Goal: Task Accomplishment & Management: Complete application form

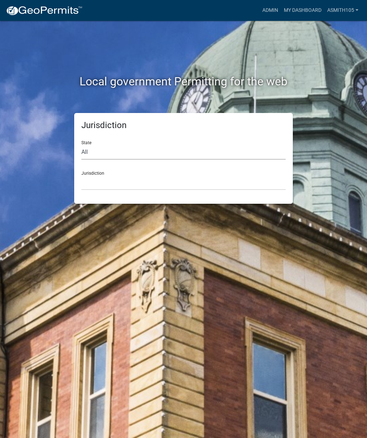
click at [157, 151] on select "All [US_STATE] [US_STATE] [US_STATE] [US_STATE] [US_STATE] [US_STATE] [US_STATE…" at bounding box center [183, 152] width 204 height 15
select select "[US_STATE]"
click at [197, 178] on select "[GEOGRAPHIC_DATA], [US_STATE][PERSON_NAME][GEOGRAPHIC_DATA], [US_STATE][PERSON_…" at bounding box center [183, 182] width 204 height 15
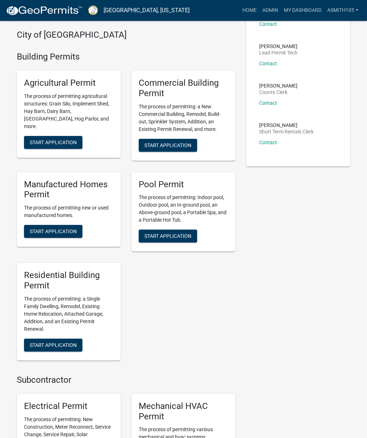
scroll to position [155, 0]
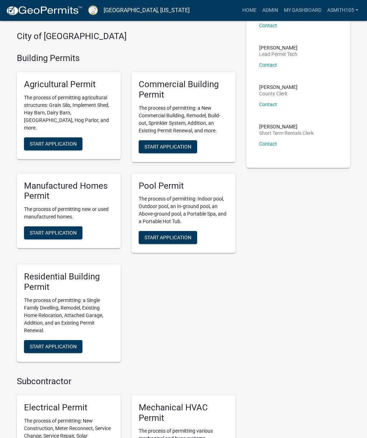
click at [70, 353] on button "Start Application" at bounding box center [53, 346] width 58 height 13
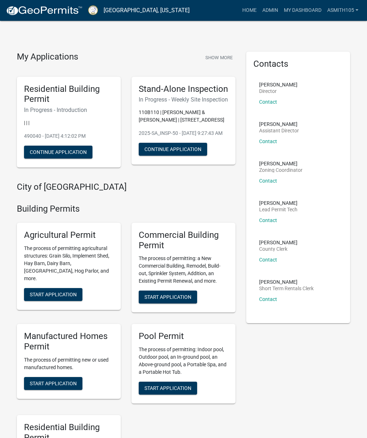
click at [49, 117] on div "Residential Building Permit In Progress - Introduction | | | 490040 - [DATE] 4:…" at bounding box center [69, 122] width 104 height 91
click at [38, 155] on button "Continue Application" at bounding box center [58, 152] width 68 height 13
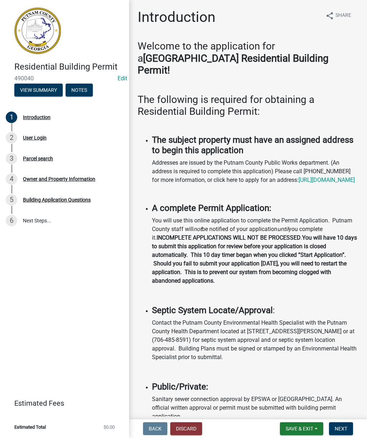
click at [192, 430] on button "Discard" at bounding box center [186, 428] width 32 height 13
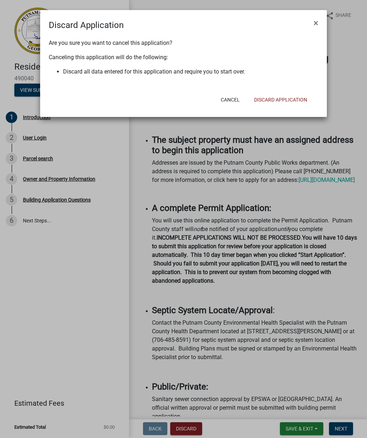
click at [293, 102] on button "Discard Application" at bounding box center [280, 99] width 65 height 13
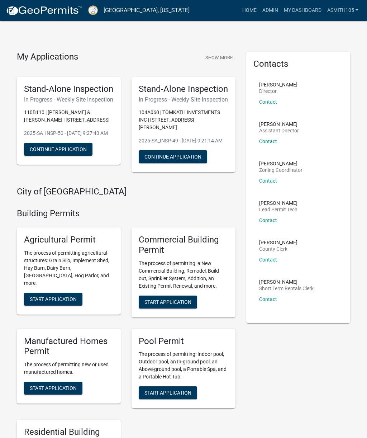
click at [266, 11] on link "Admin" at bounding box center [270, 11] width 22 height 14
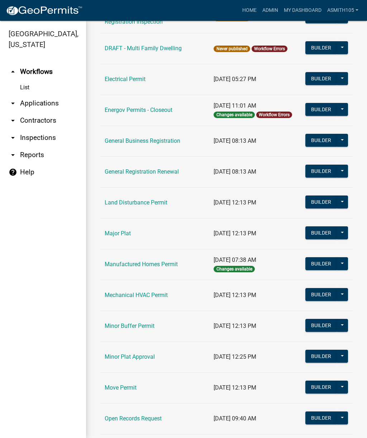
scroll to position [389, 0]
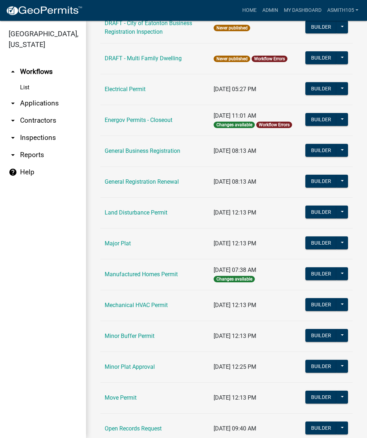
click at [162, 215] on link "Land Disturbance Permit" at bounding box center [136, 212] width 63 height 7
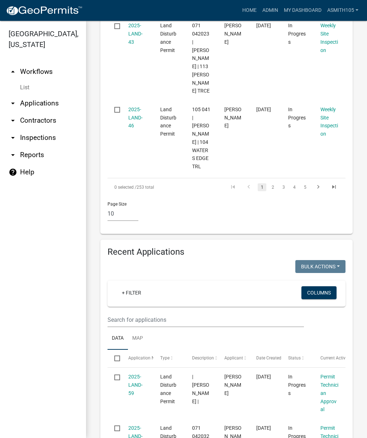
scroll to position [1016, 0]
click at [204, 312] on input "text" at bounding box center [206, 319] width 196 height 15
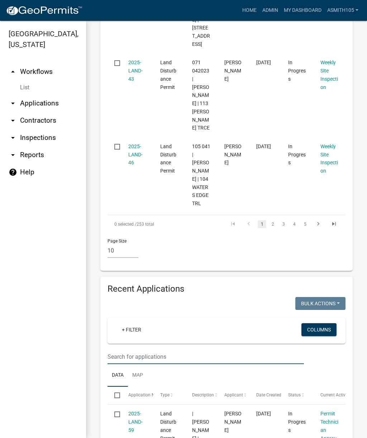
scroll to position [980, 0]
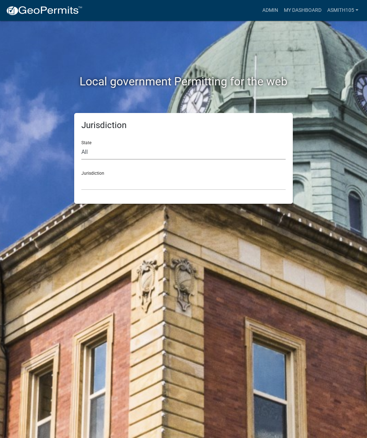
click at [85, 146] on select "All [US_STATE] [US_STATE] [US_STATE] [US_STATE] [US_STATE] [US_STATE] [US_STATE…" at bounding box center [183, 152] width 204 height 15
select select "[US_STATE]"
click at [209, 182] on select "[GEOGRAPHIC_DATA], [US_STATE][PERSON_NAME][GEOGRAPHIC_DATA], [US_STATE][PERSON_…" at bounding box center [183, 182] width 204 height 15
click at [163, 183] on select "[GEOGRAPHIC_DATA], [US_STATE][PERSON_NAME][GEOGRAPHIC_DATA], [US_STATE][PERSON_…" at bounding box center [183, 182] width 204 height 15
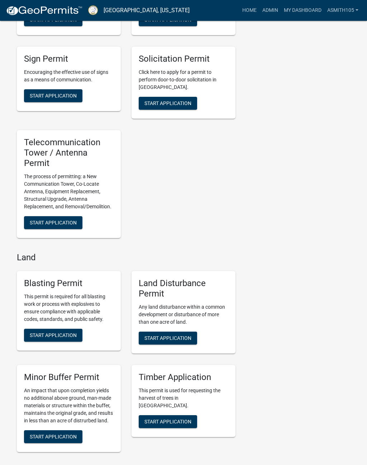
scroll to position [1002, 0]
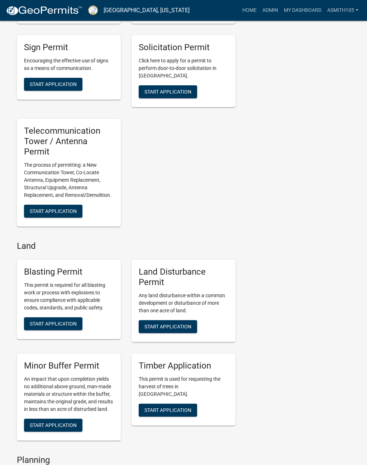
click at [188, 327] on span "Start Application" at bounding box center [167, 327] width 47 height 6
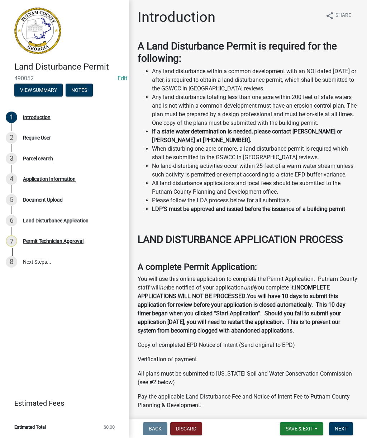
click at [346, 429] on span "Next" at bounding box center [341, 428] width 13 height 6
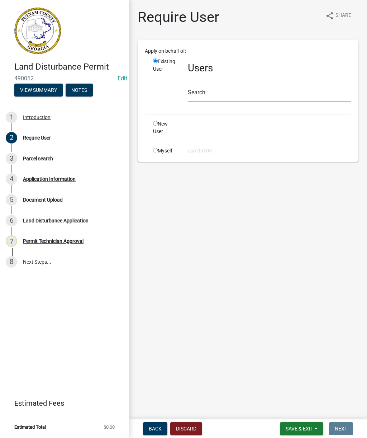
click at [158, 150] on input "radio" at bounding box center [155, 150] width 5 height 5
radio input "true"
radio input "false"
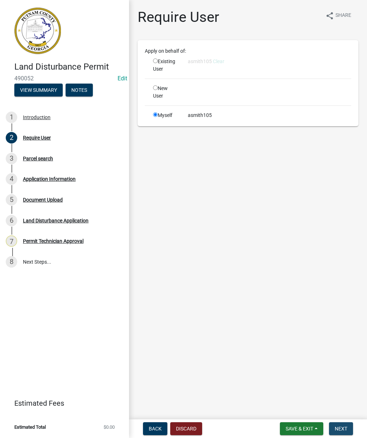
click at [343, 432] on button "Next" at bounding box center [341, 428] width 24 height 13
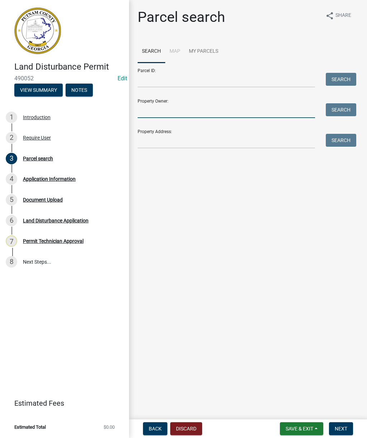
click at [198, 104] on input "Property Owner:" at bounding box center [226, 110] width 177 height 15
click at [351, 110] on button "Search" at bounding box center [341, 109] width 30 height 13
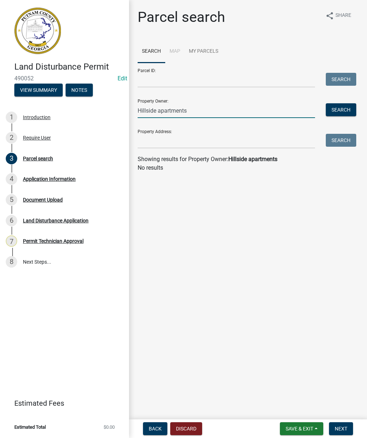
click at [214, 113] on input "Hillside apartments" at bounding box center [226, 110] width 177 height 15
type input "H"
click at [240, 136] on input "Property Address:" at bounding box center [226, 141] width 177 height 15
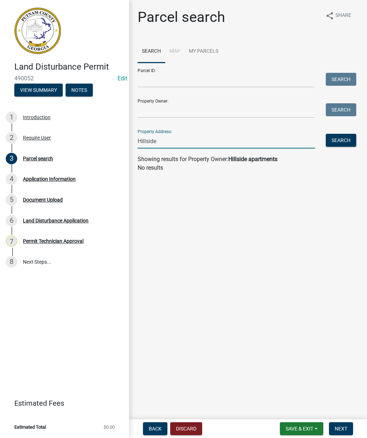
type input "Hillside"
click at [346, 144] on button "Search" at bounding box center [341, 140] width 30 height 13
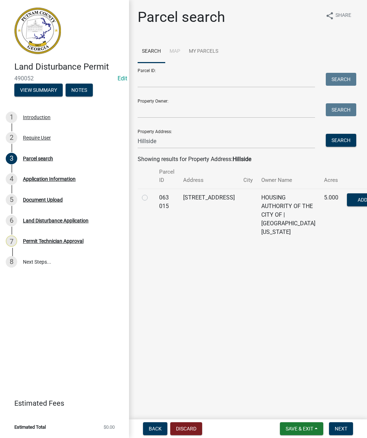
click at [157, 192] on td "063 015" at bounding box center [167, 215] width 24 height 52
click at [147, 208] on td at bounding box center [146, 215] width 17 height 52
click at [151, 193] on label at bounding box center [151, 193] width 0 height 0
click at [151, 195] on 015 "radio" at bounding box center [153, 195] width 5 height 5
radio 015 "true"
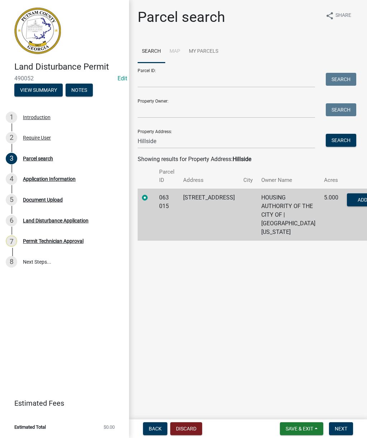
click at [341, 429] on span "Next" at bounding box center [341, 428] width 13 height 6
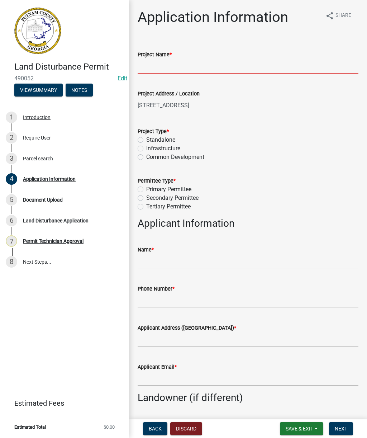
click at [216, 61] on input "Project Name *" at bounding box center [248, 66] width 221 height 15
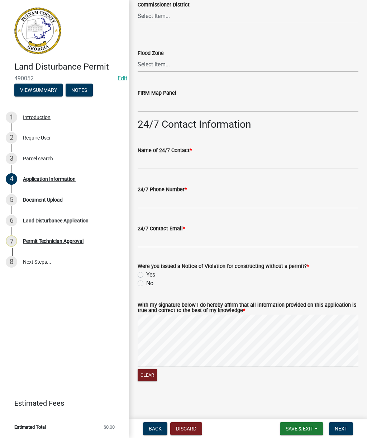
scroll to position [1052, 0]
type input "Hillside Apartments"
click at [322, 150] on div "Name of 24/7 Contact *" at bounding box center [248, 150] width 221 height 9
click at [183, 429] on button "Discard" at bounding box center [186, 428] width 32 height 13
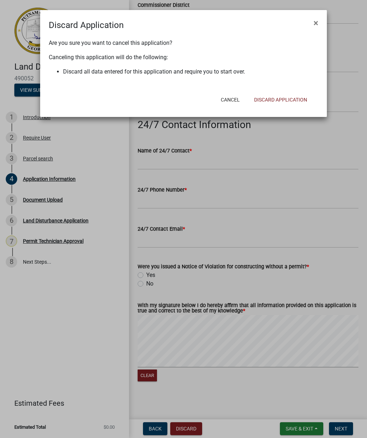
click at [281, 99] on button "Discard Application" at bounding box center [280, 99] width 65 height 13
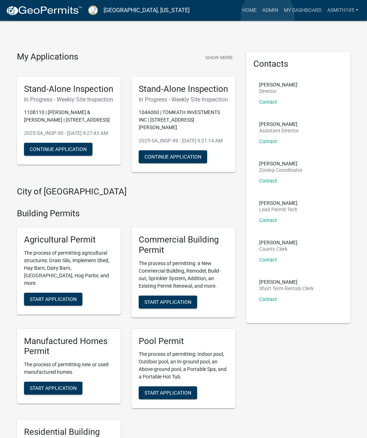
click at [268, 16] on link "Admin" at bounding box center [270, 11] width 22 height 14
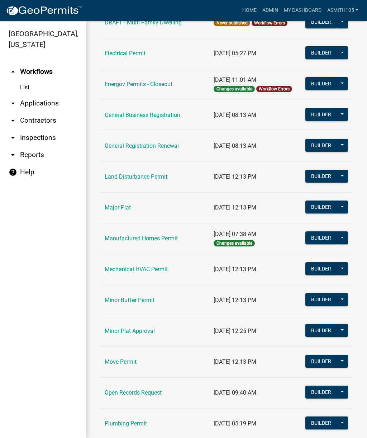
scroll to position [424, 0]
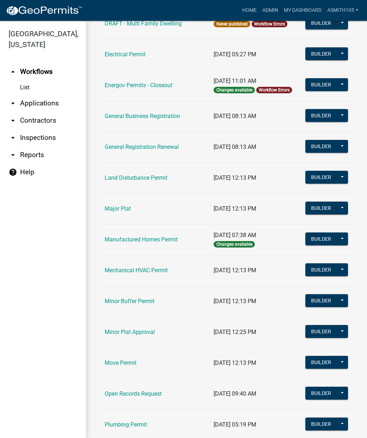
click at [159, 181] on link "Land Disturbance Permit" at bounding box center [136, 177] width 63 height 7
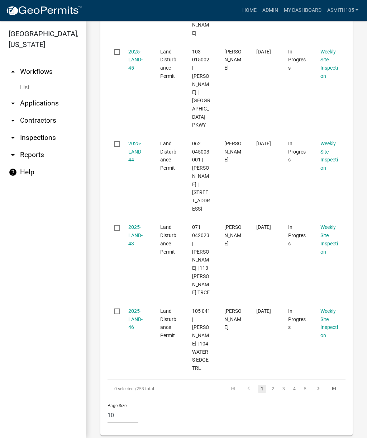
scroll to position [816, 0]
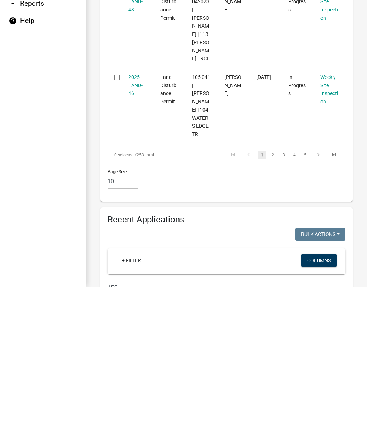
scroll to position [904, 0]
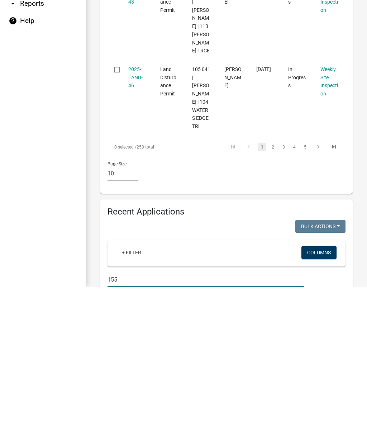
type input "155"
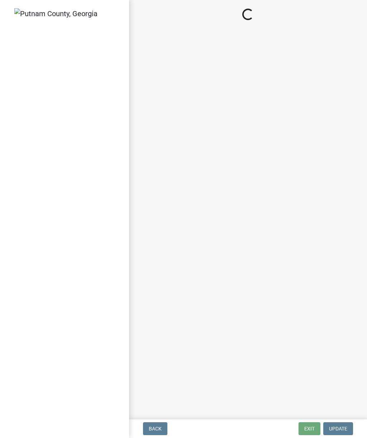
select select "af3c6edf-34d7-49be-824e-99d5d0a3954f"
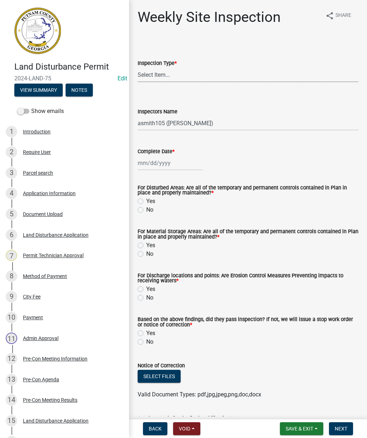
click at [224, 74] on select "Select Item... Site Inspection Initial Inspection Within 24 hours of a 0.5" sto…" at bounding box center [248, 74] width 221 height 15
select select "93c72d9c-4ccd-4a4f-9c87-9d2cfc81a2e2"
click at [252, 120] on select "Select Item... mrivera (Michele Rivera) StephanieM (Stephanie Morris ) QGrissom…" at bounding box center [248, 123] width 221 height 15
select select "4c2db1a9-6398-42e1-a920-5225c7eaa966"
click at [185, 163] on div at bounding box center [171, 163] width 66 height 15
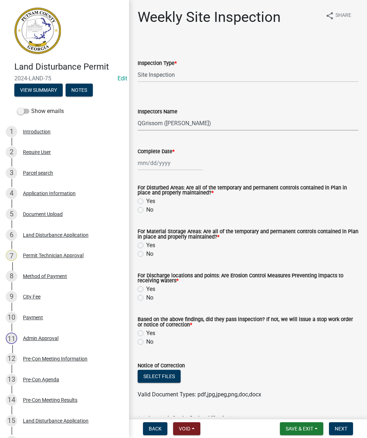
select select "10"
select select "2025"
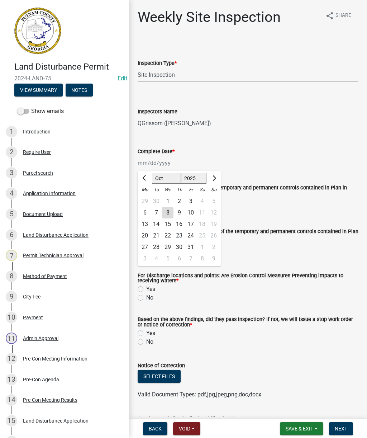
click at [170, 213] on div "8" at bounding box center [167, 212] width 11 height 11
type input "10/08/2025"
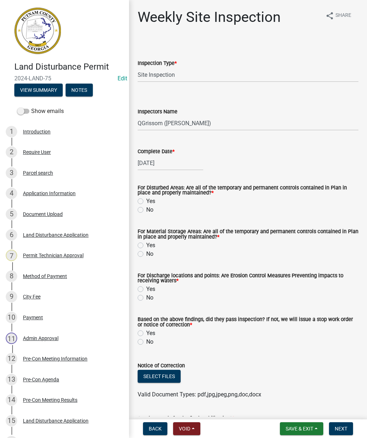
click at [155, 200] on label "Yes" at bounding box center [150, 201] width 9 height 9
click at [151, 200] on input "Yes" at bounding box center [148, 199] width 5 height 5
radio input "true"
click at [155, 244] on label "Yes" at bounding box center [150, 245] width 9 height 9
click at [151, 244] on input "Yes" at bounding box center [148, 243] width 5 height 5
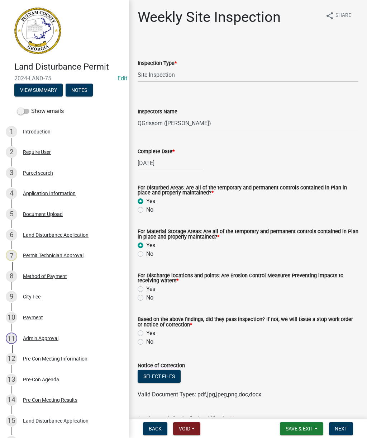
radio input "true"
click at [155, 291] on label "Yes" at bounding box center [150, 289] width 9 height 9
click at [151, 289] on input "Yes" at bounding box center [148, 287] width 5 height 5
radio input "true"
click at [152, 336] on label "Yes" at bounding box center [150, 333] width 9 height 9
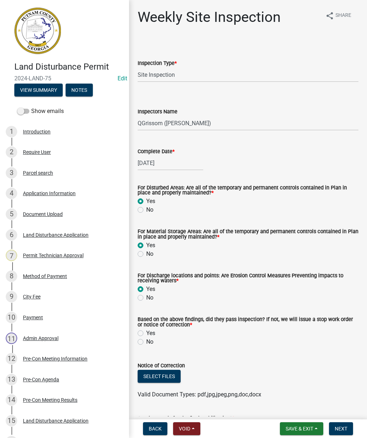
click at [151, 333] on input "Yes" at bounding box center [148, 331] width 5 height 5
radio input "true"
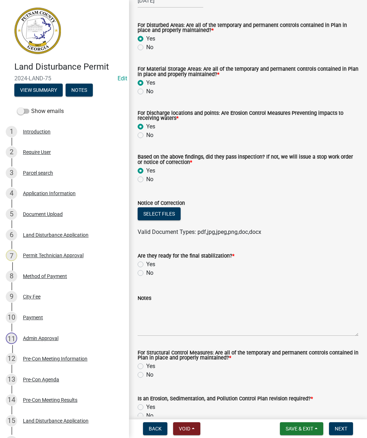
scroll to position [176, 0]
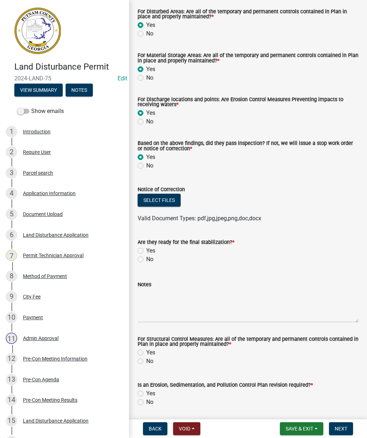
click at [154, 248] on label "Yes" at bounding box center [150, 250] width 9 height 9
click at [151, 248] on input "Yes" at bounding box center [148, 248] width 5 height 5
radio input "true"
click at [179, 198] on button "Select files" at bounding box center [159, 200] width 43 height 13
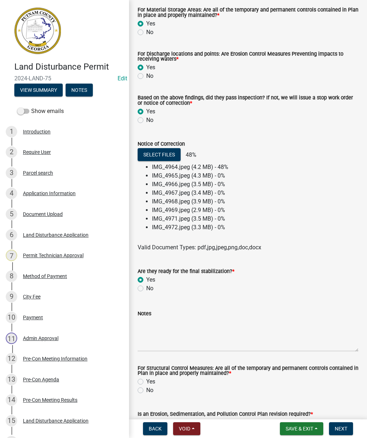
scroll to position [225, 0]
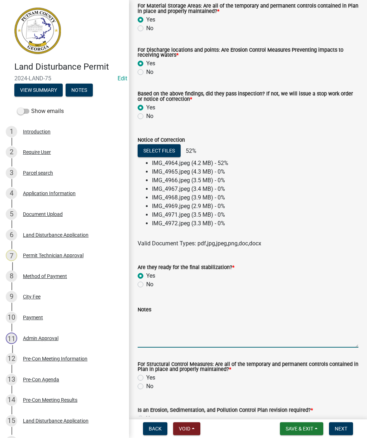
click at [222, 331] on textarea "Notes" at bounding box center [248, 331] width 221 height 34
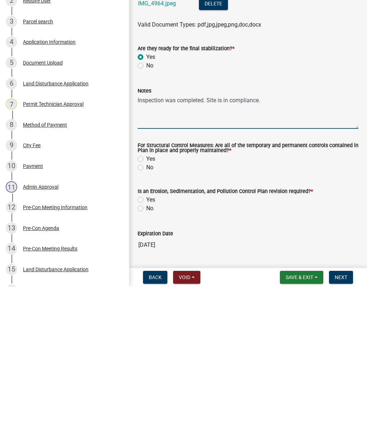
scroll to position [321, 0]
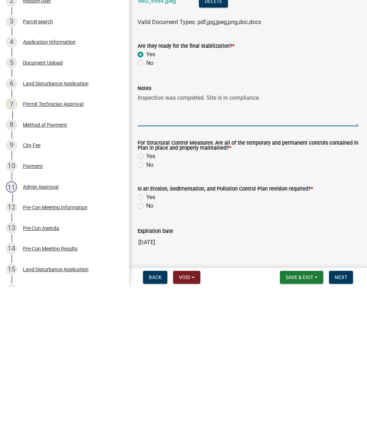
type textarea "Inspection was completed. Site is in compliance."
click at [155, 303] on label "Yes" at bounding box center [150, 307] width 9 height 9
click at [151, 303] on input "Yes" at bounding box center [148, 305] width 5 height 5
radio input "true"
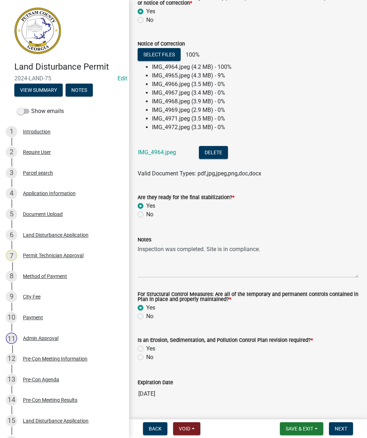
click at [154, 347] on label "Yes" at bounding box center [150, 348] width 9 height 9
click at [151, 347] on input "Yes" at bounding box center [148, 346] width 5 height 5
radio input "true"
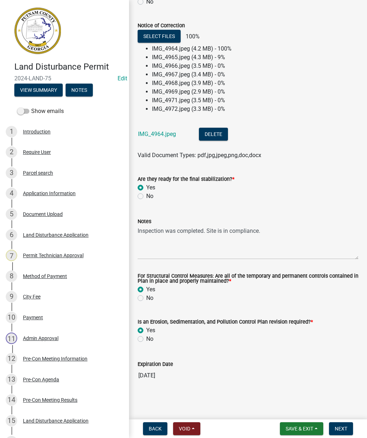
scroll to position [341, 0]
click at [271, 226] on textarea "Inspection was completed. Site is in compliance." at bounding box center [248, 242] width 221 height 34
click at [271, 231] on textarea "Inspection was completed. Site is in compliance." at bounding box center [248, 242] width 221 height 34
click at [280, 229] on textarea "Inspection was completed. Site is in compliance." at bounding box center [248, 242] width 221 height 34
click at [259, 200] on wm-data-entity-input "Are they ready for the final stabilization? * Yes No" at bounding box center [248, 186] width 221 height 41
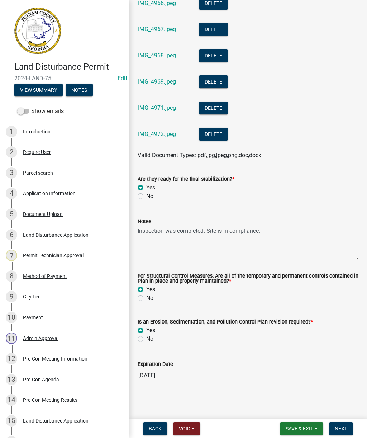
scroll to position [449, 0]
click at [350, 430] on button "Next" at bounding box center [341, 428] width 24 height 13
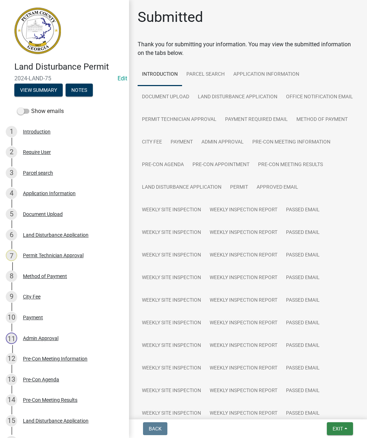
click at [344, 428] on button "Exit" at bounding box center [340, 428] width 26 height 13
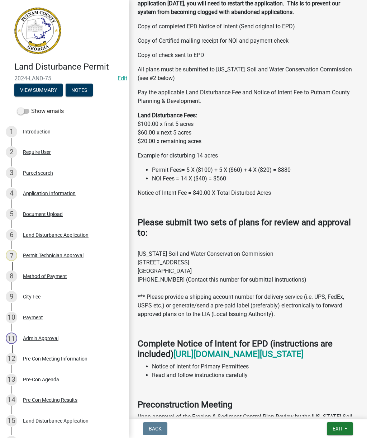
scroll to position [1408, 0]
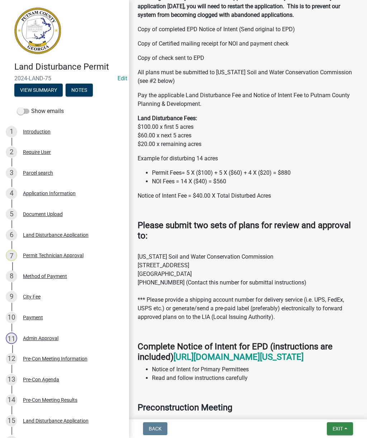
click at [346, 427] on button "Exit" at bounding box center [340, 428] width 26 height 13
click at [337, 409] on button "Save & Exit" at bounding box center [324, 409] width 57 height 17
